Goal: Task Accomplishment & Management: Complete application form

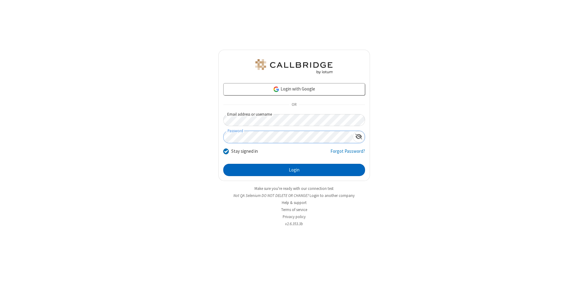
click at [294, 170] on button "Login" at bounding box center [294, 170] width 142 height 12
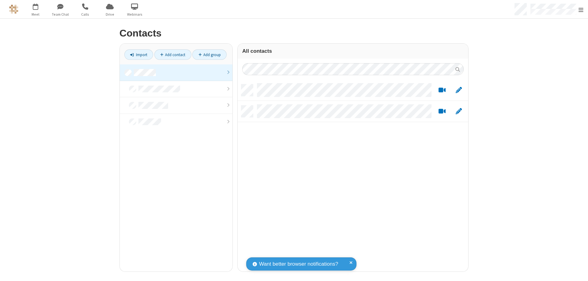
scroll to position [187, 226]
click at [176, 72] on link at bounding box center [176, 72] width 113 height 17
click at [173, 55] on link "Add contact" at bounding box center [172, 54] width 37 height 10
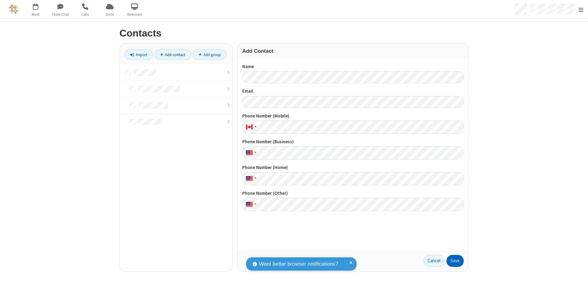
click at [455, 260] on button "Save" at bounding box center [454, 260] width 17 height 12
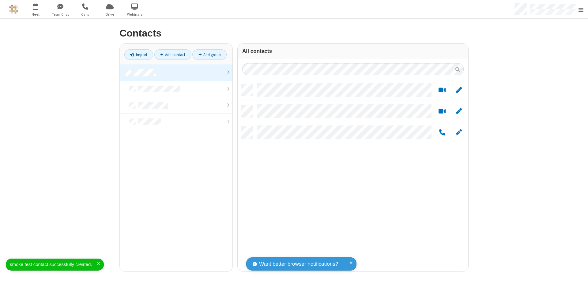
scroll to position [187, 226]
